Goal: Task Accomplishment & Management: Use online tool/utility

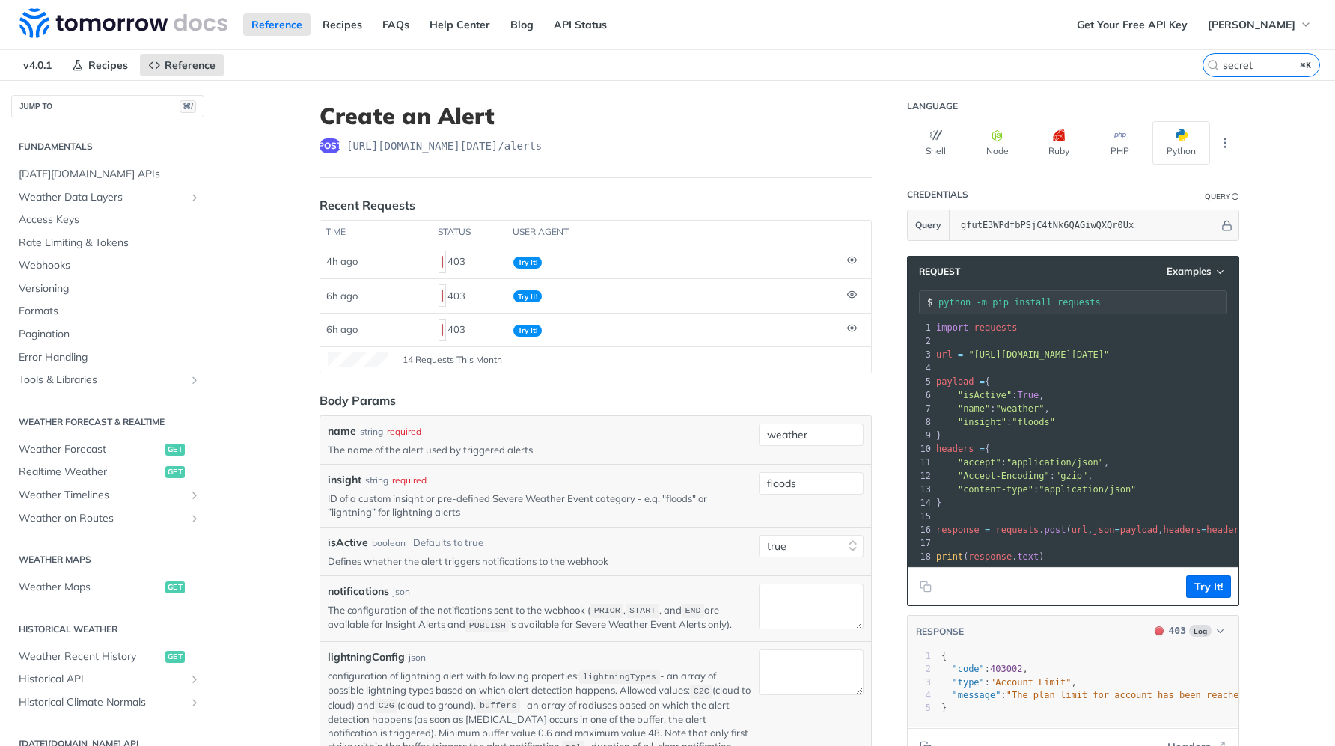
select select "true"
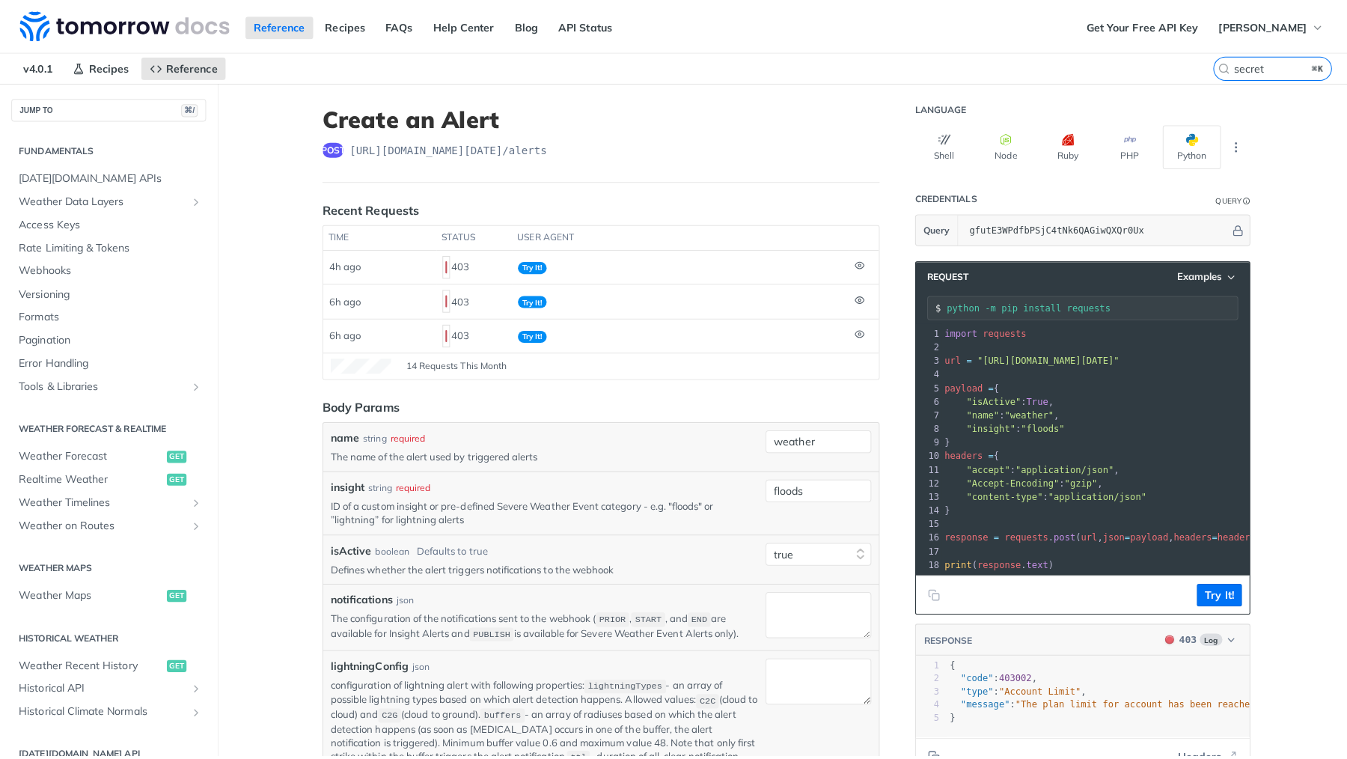
scroll to position [335, 0]
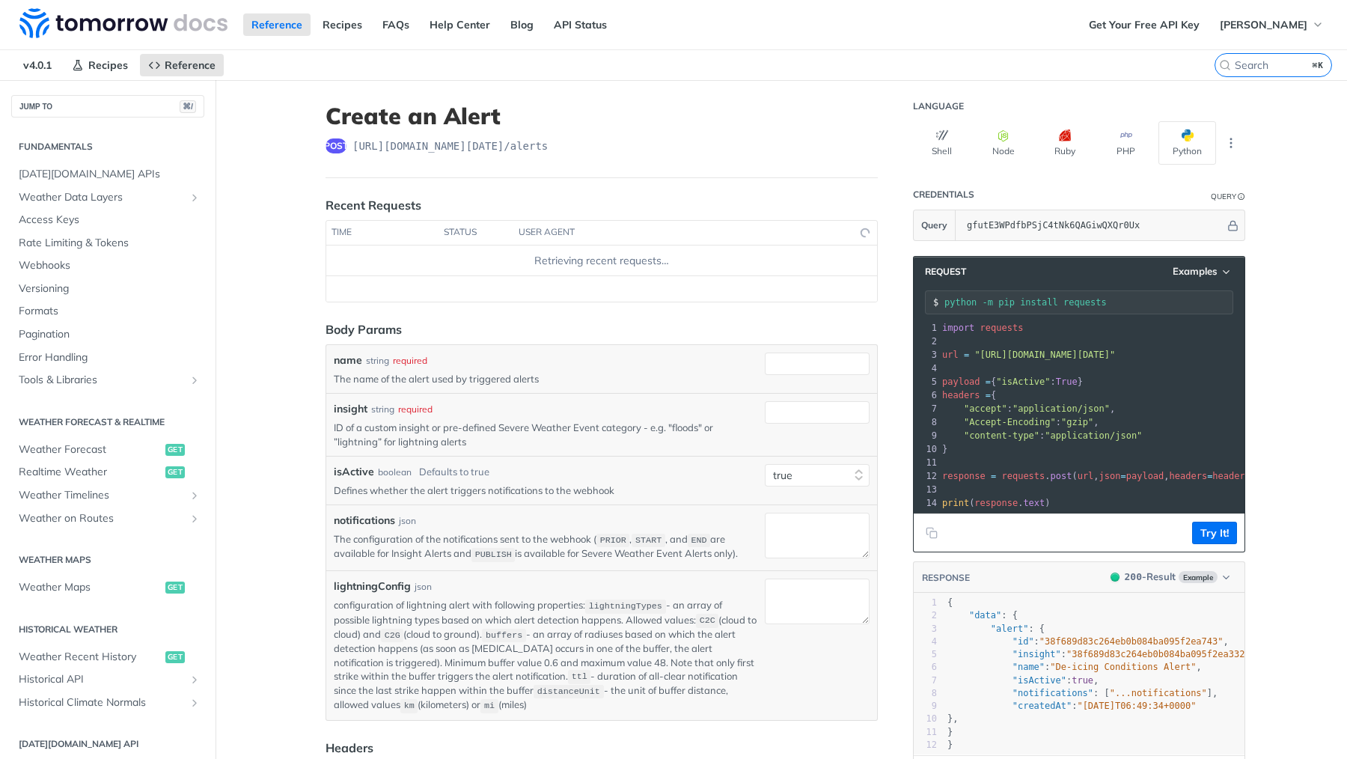
select select "true"
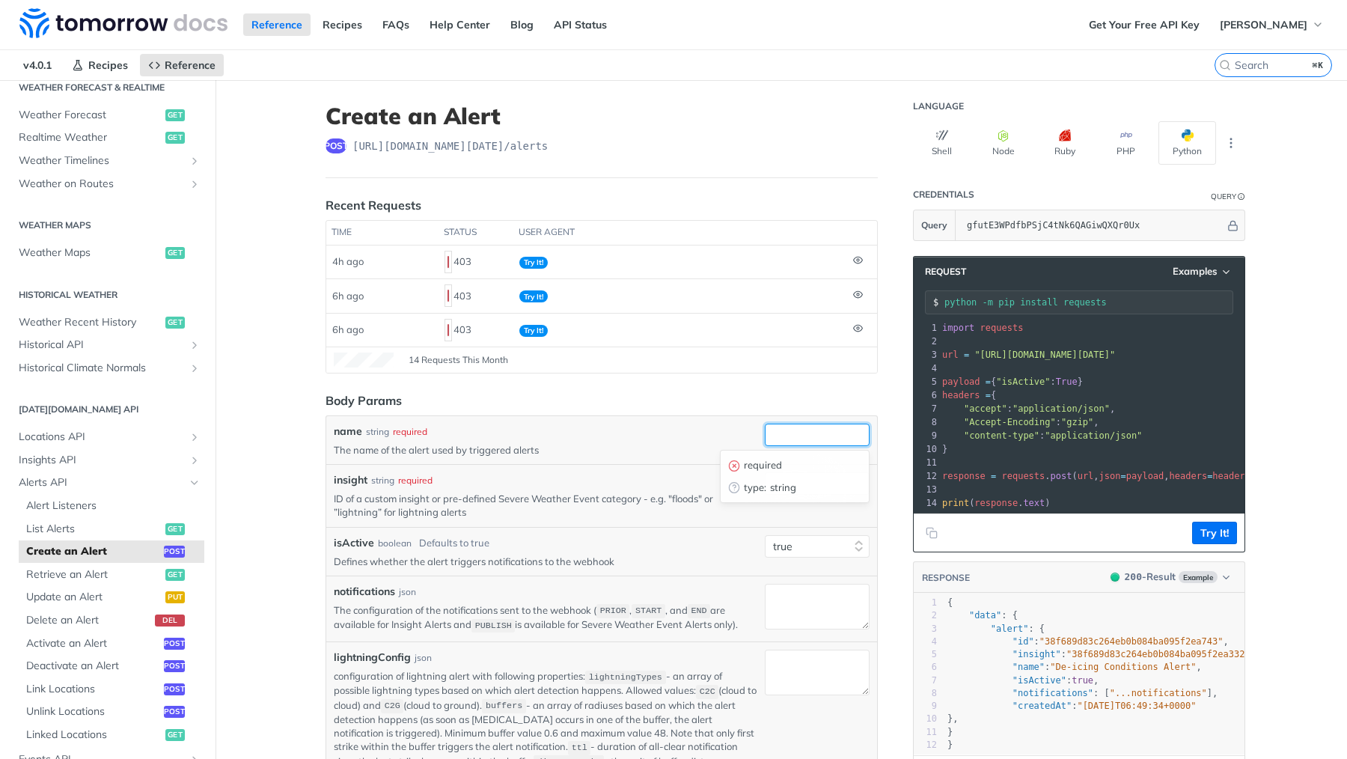
click at [812, 440] on input "name" at bounding box center [817, 435] width 105 height 22
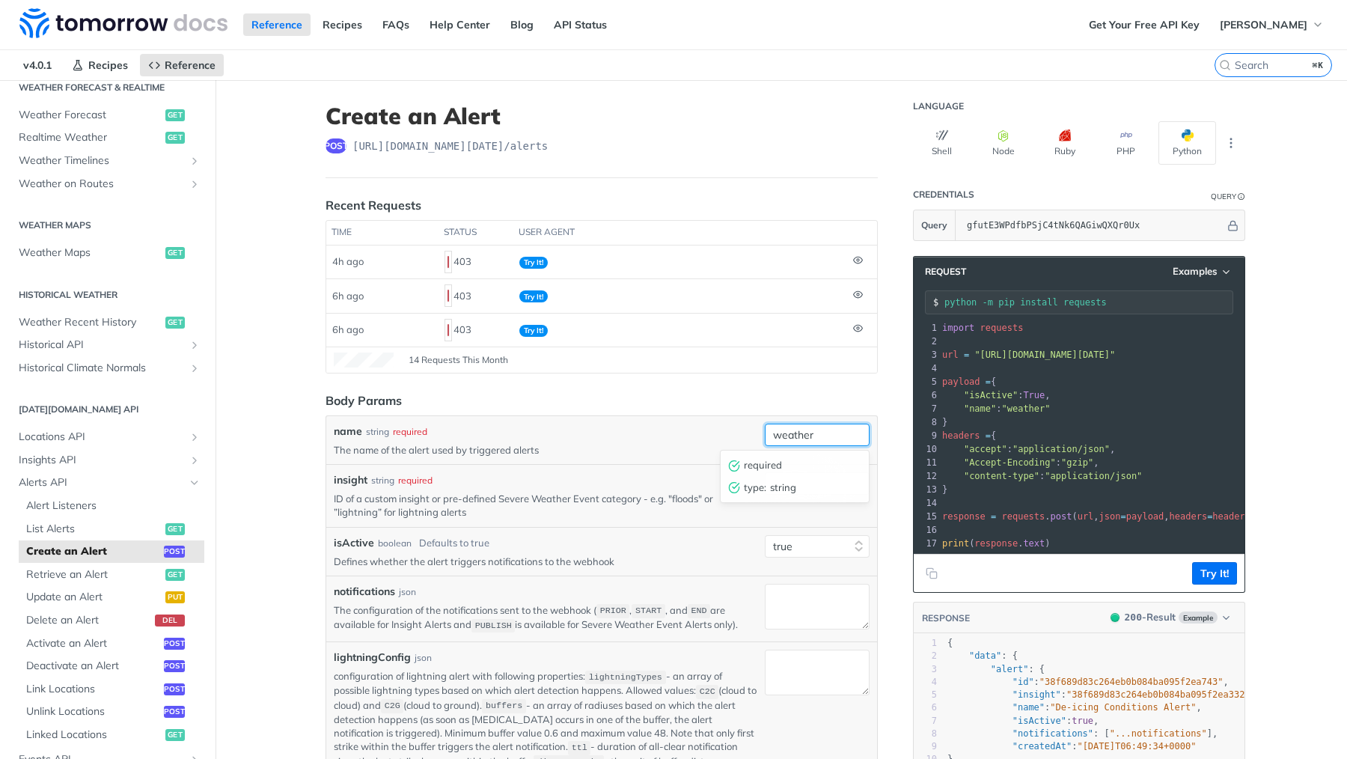
type input "weather"
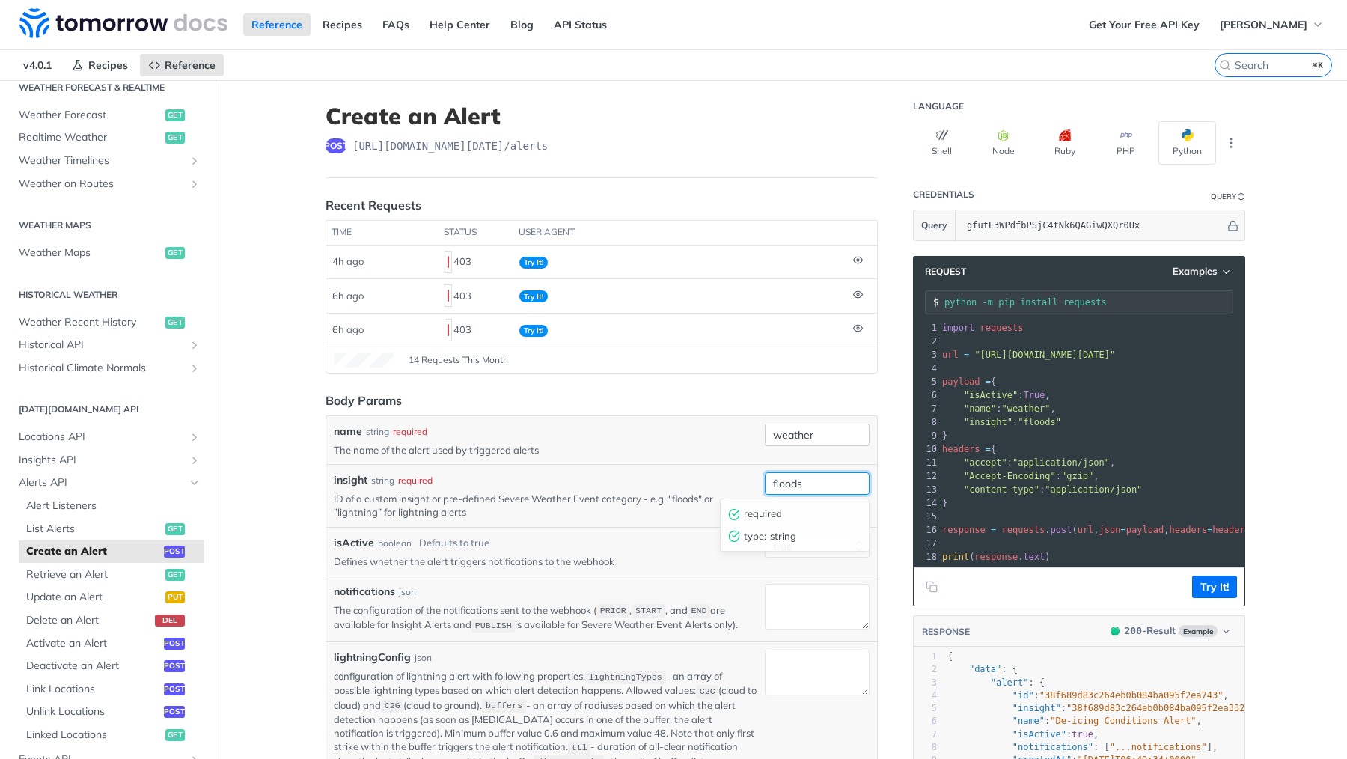
type input "floods"
click at [1215, 588] on button "Try It!" at bounding box center [1214, 587] width 45 height 22
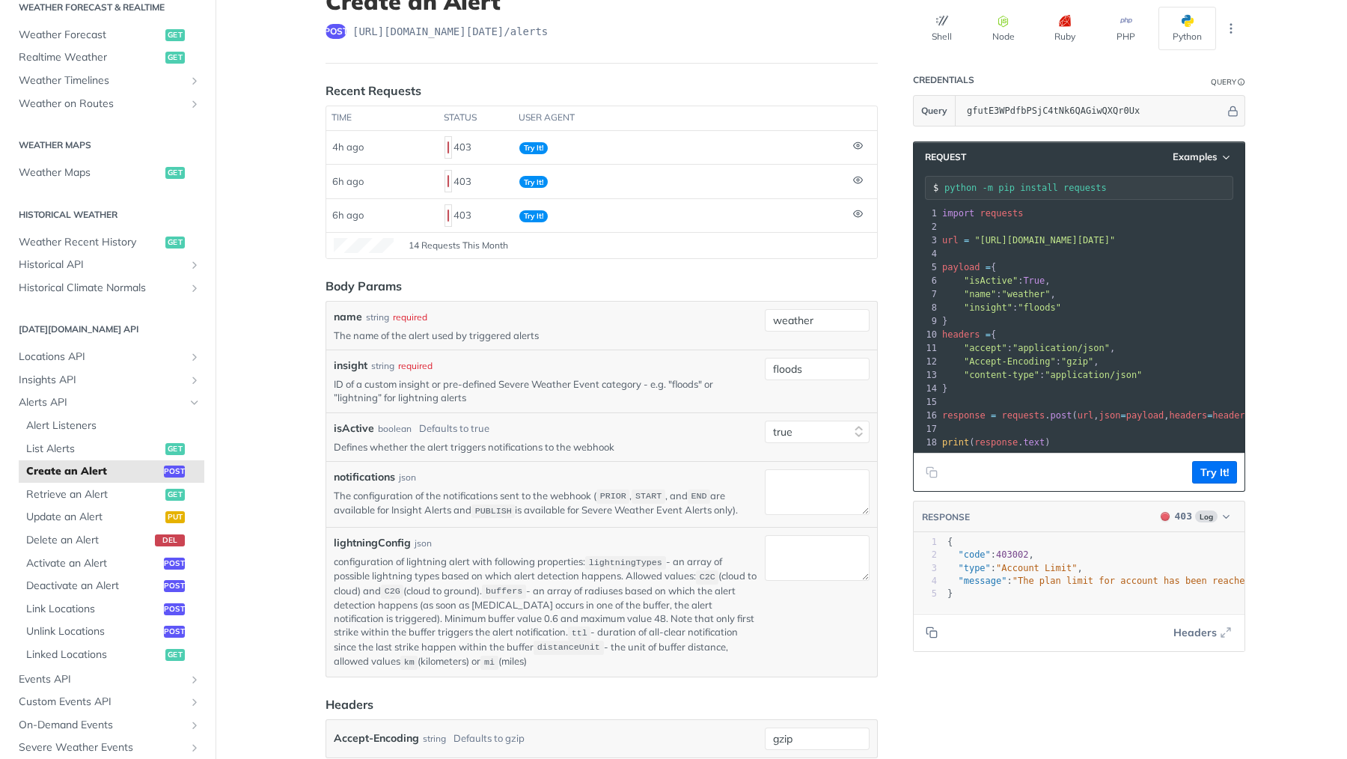
scroll to position [0, 0]
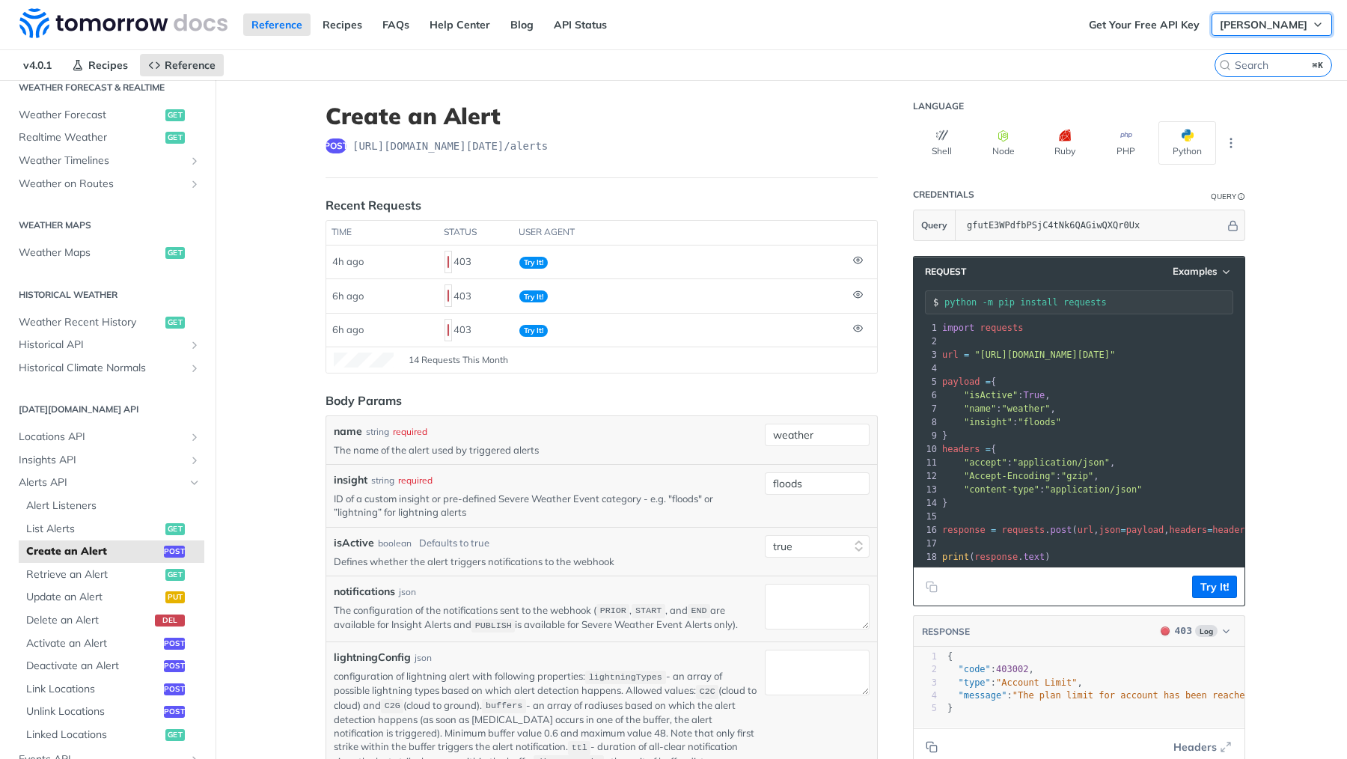
click at [1266, 28] on span "[PERSON_NAME]" at bounding box center [1264, 24] width 88 height 13
click at [1157, 21] on link "Get Your Free API Key" at bounding box center [1144, 24] width 127 height 22
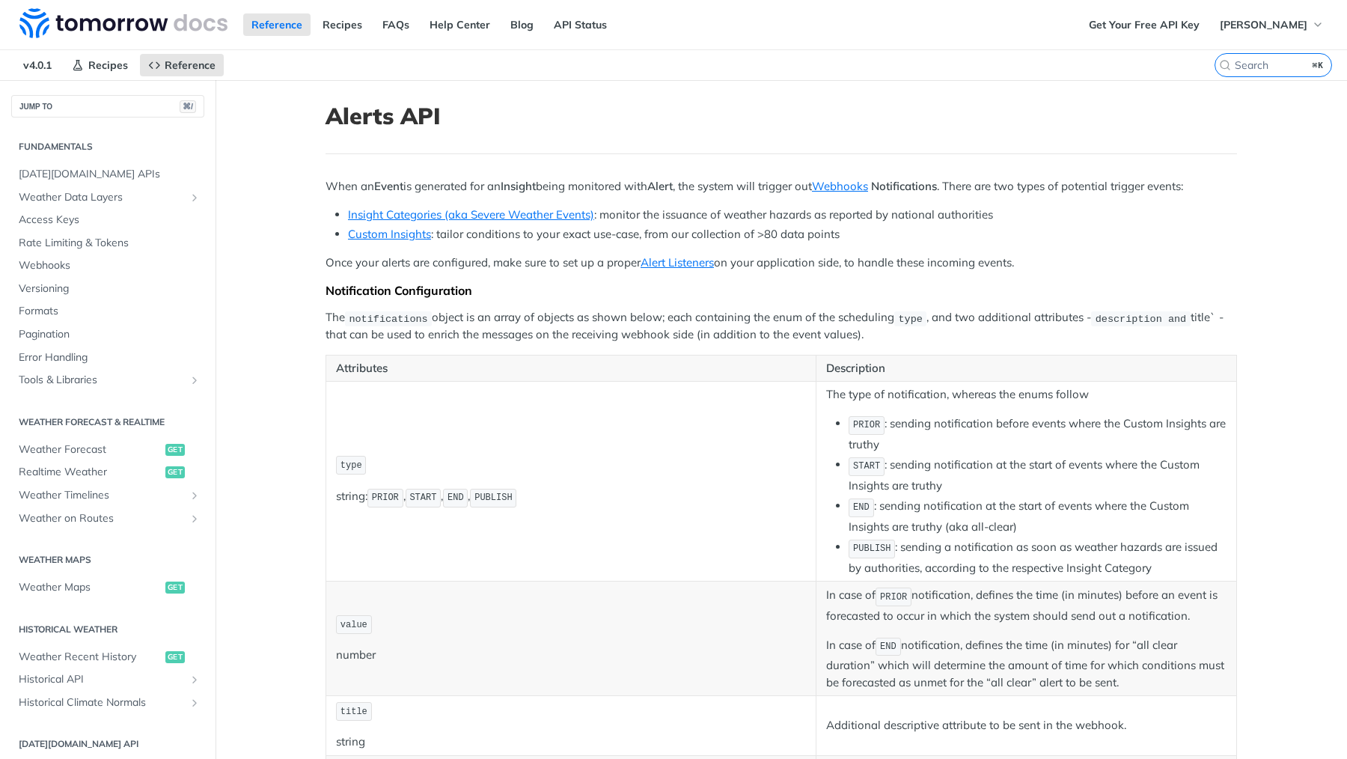
scroll to position [236, 0]
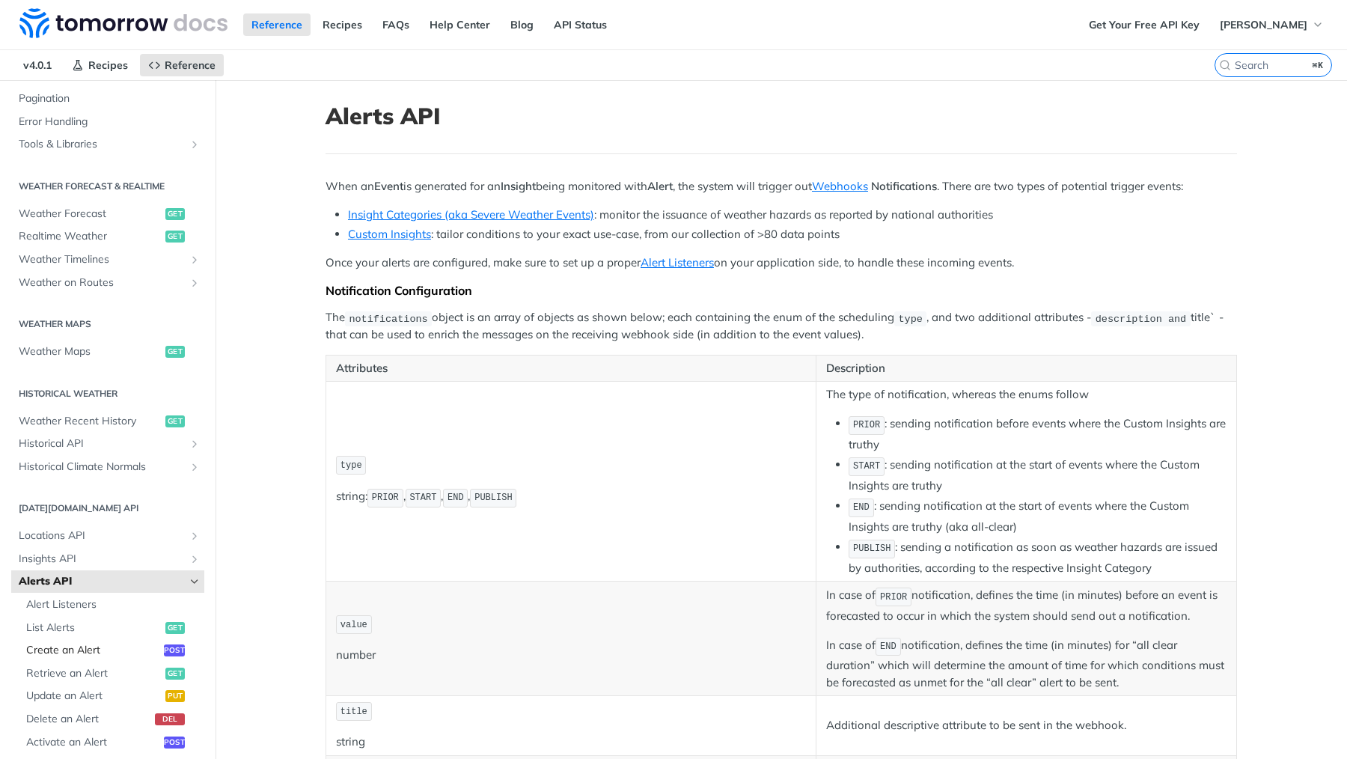
click at [66, 652] on span "Create an Alert" at bounding box center [93, 650] width 134 height 15
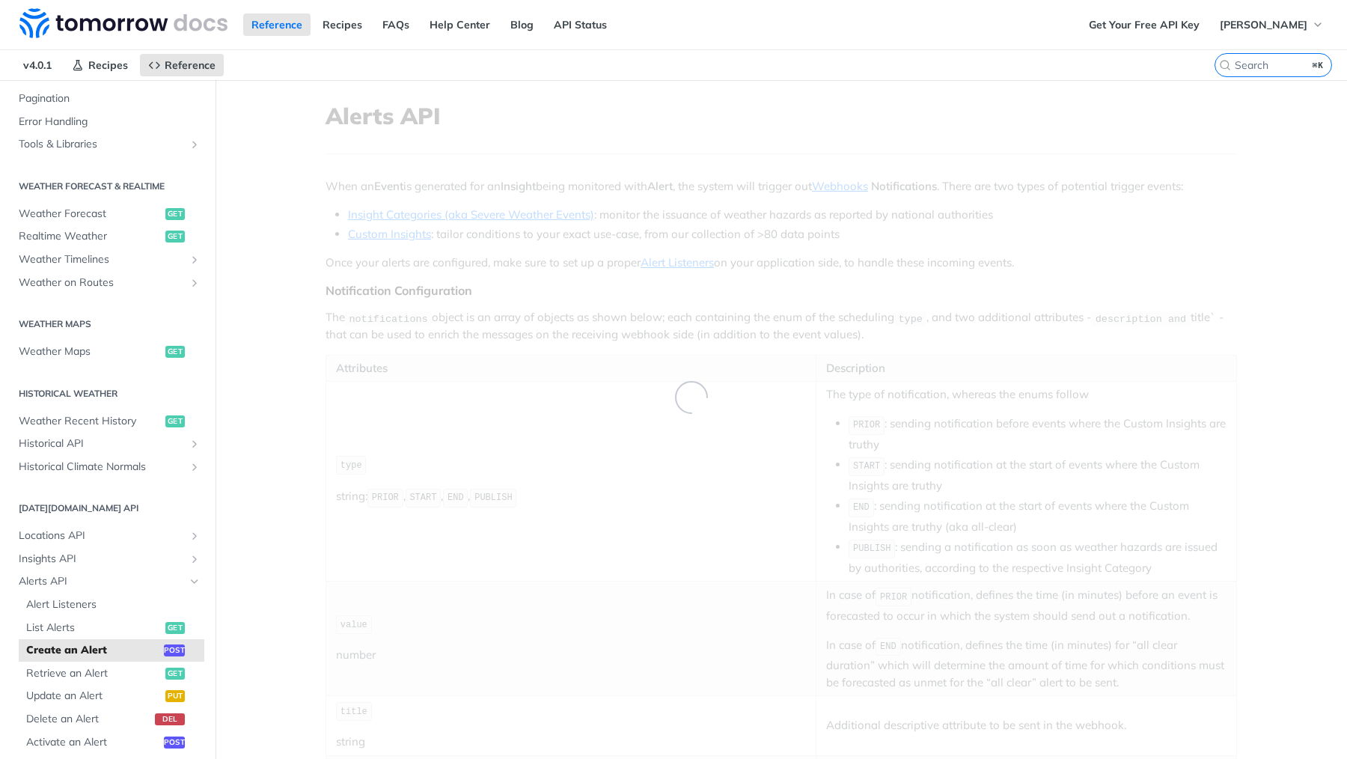
scroll to position [235, 0]
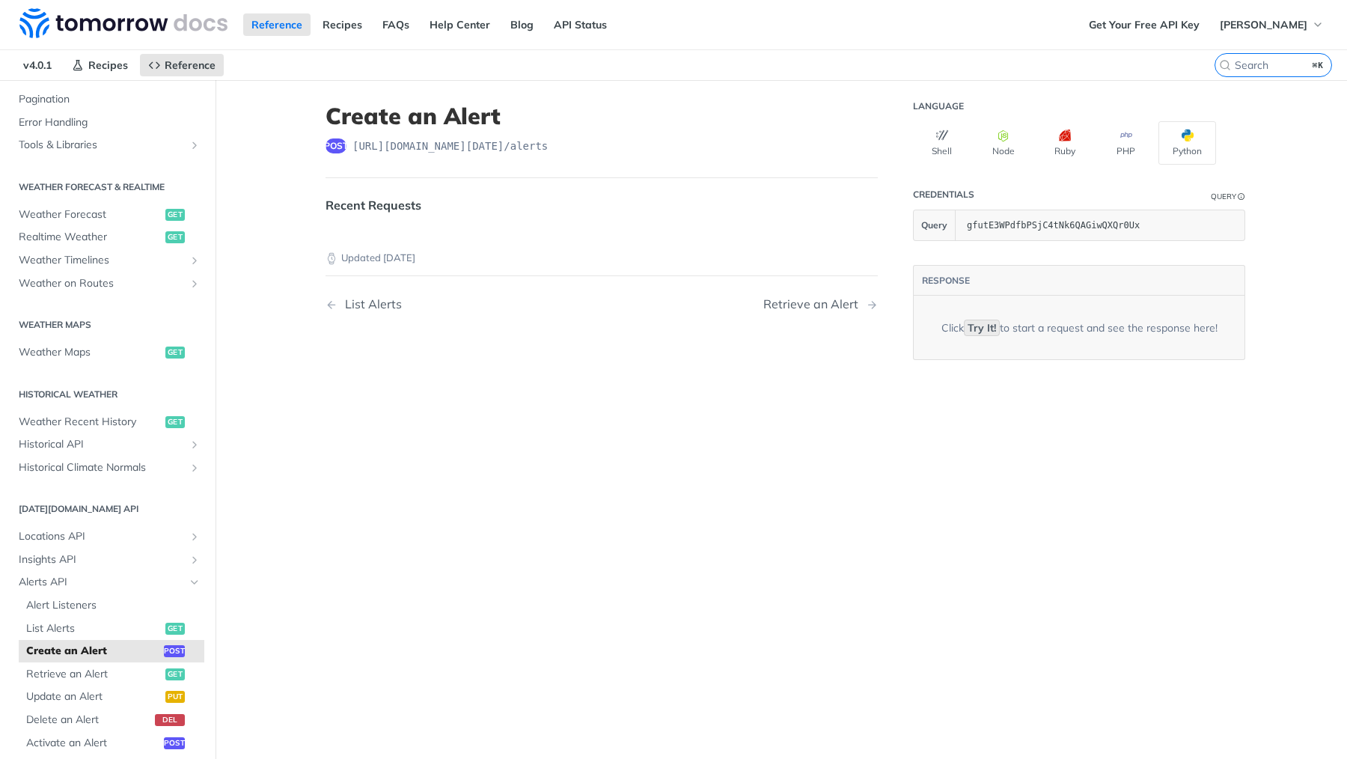
select select "true"
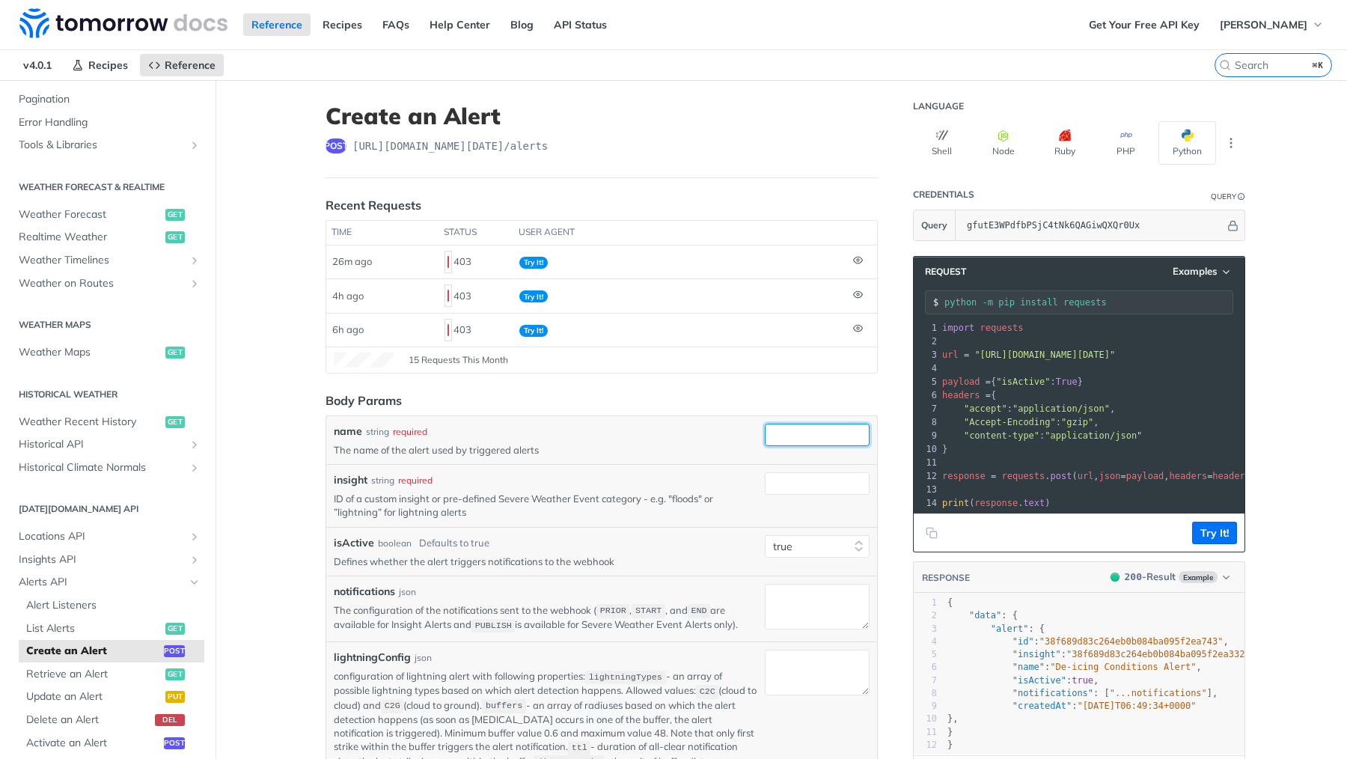
click at [790, 442] on input "name" at bounding box center [817, 435] width 105 height 22
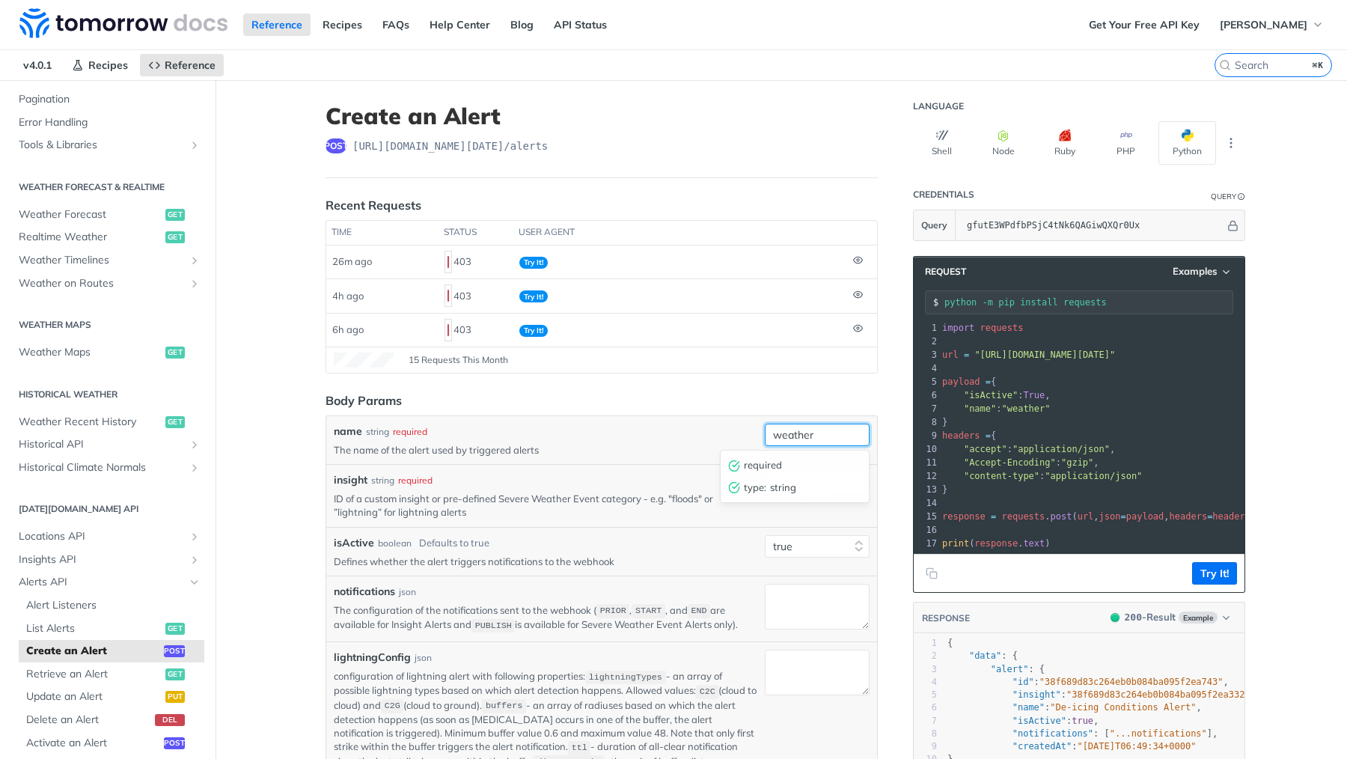
type input "weather"
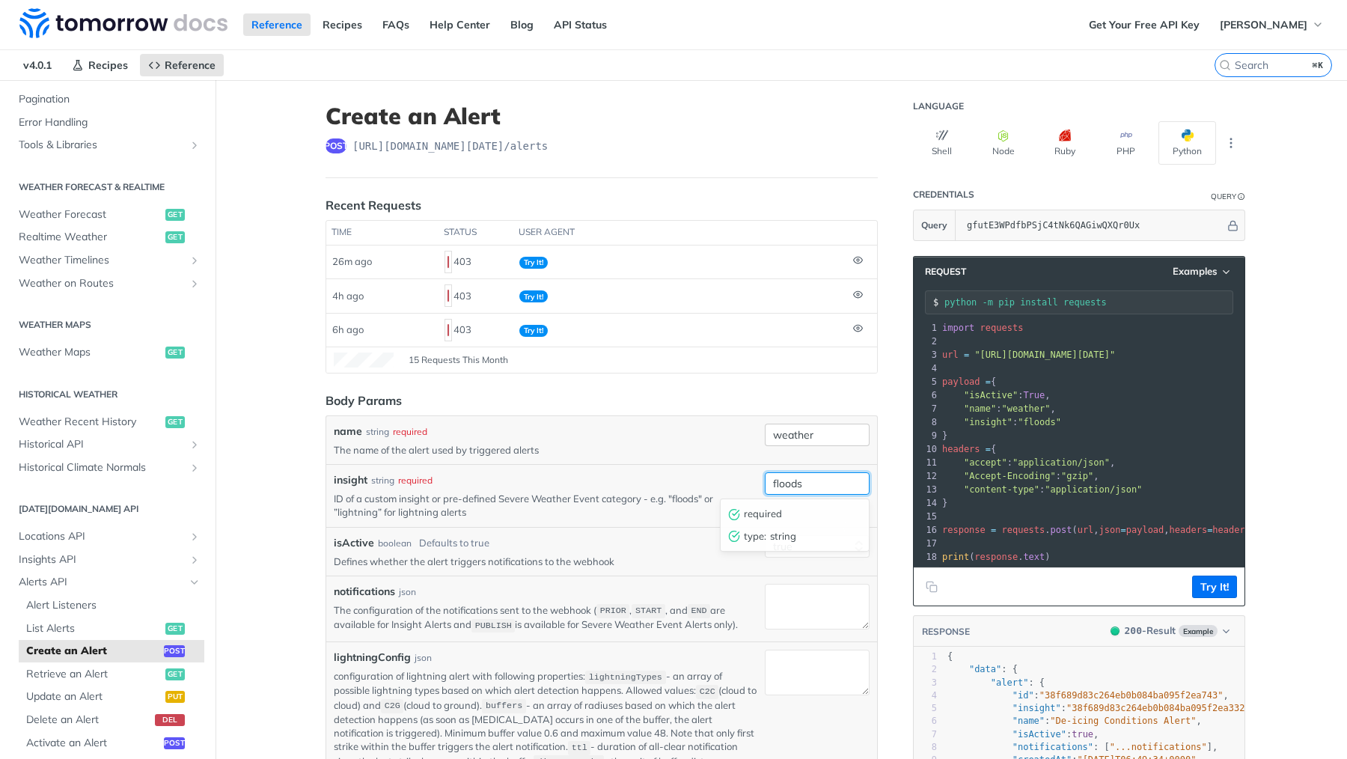
type input "floods"
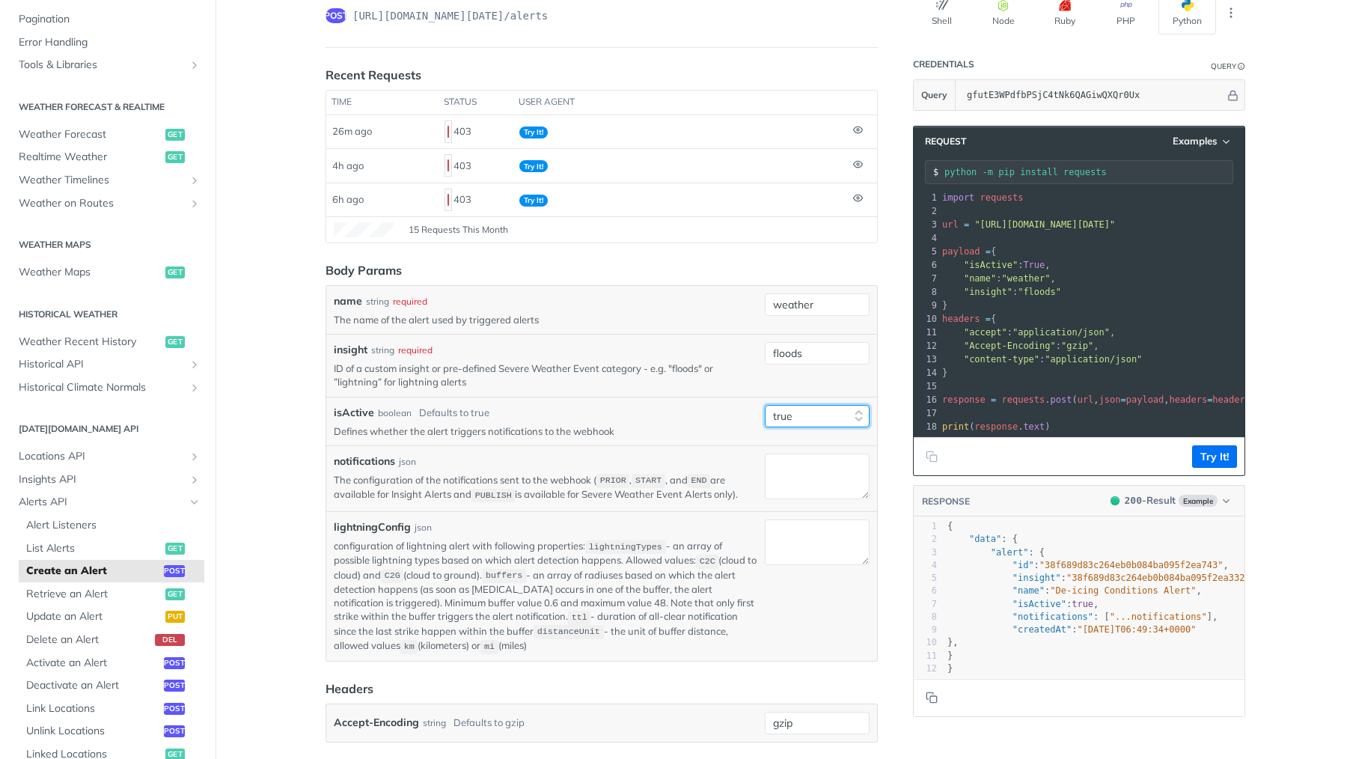
scroll to position [156, 0]
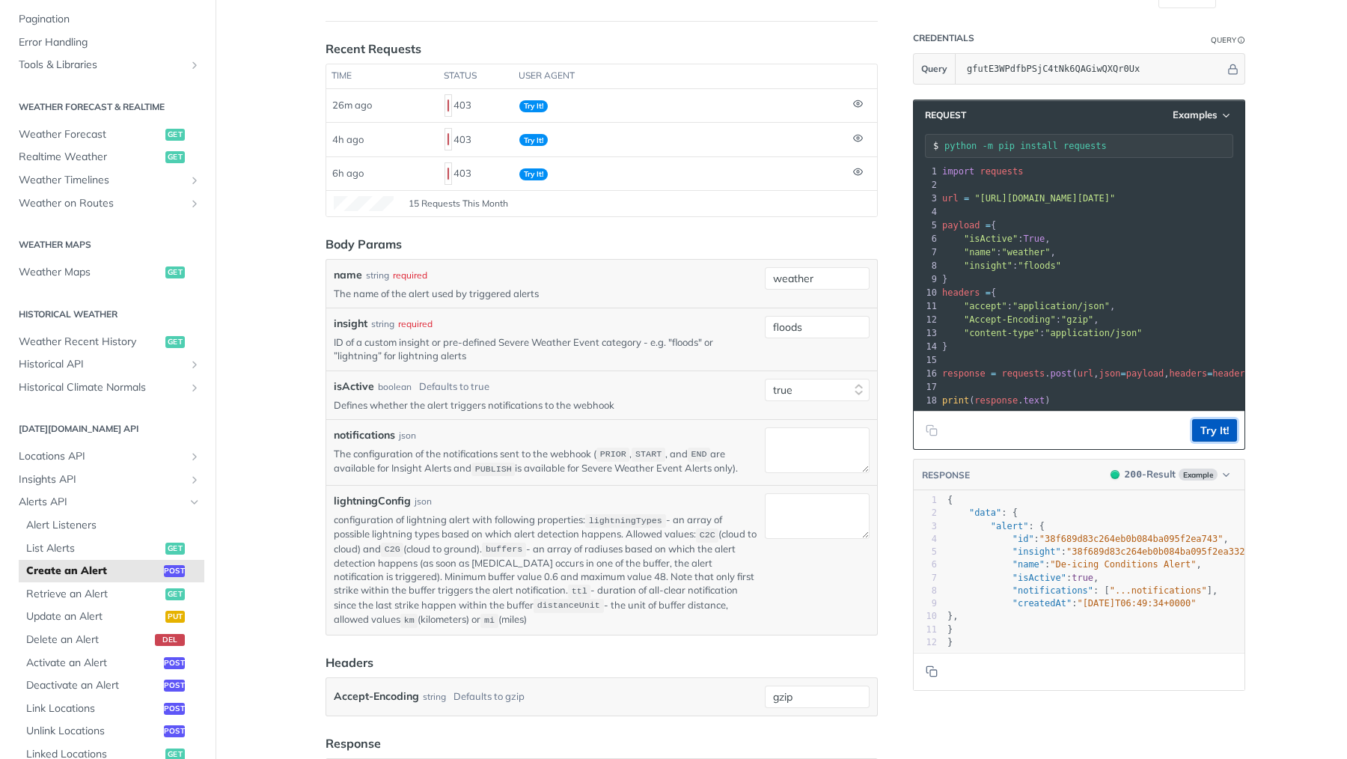
click at [1206, 429] on button "Try It!" at bounding box center [1214, 430] width 45 height 22
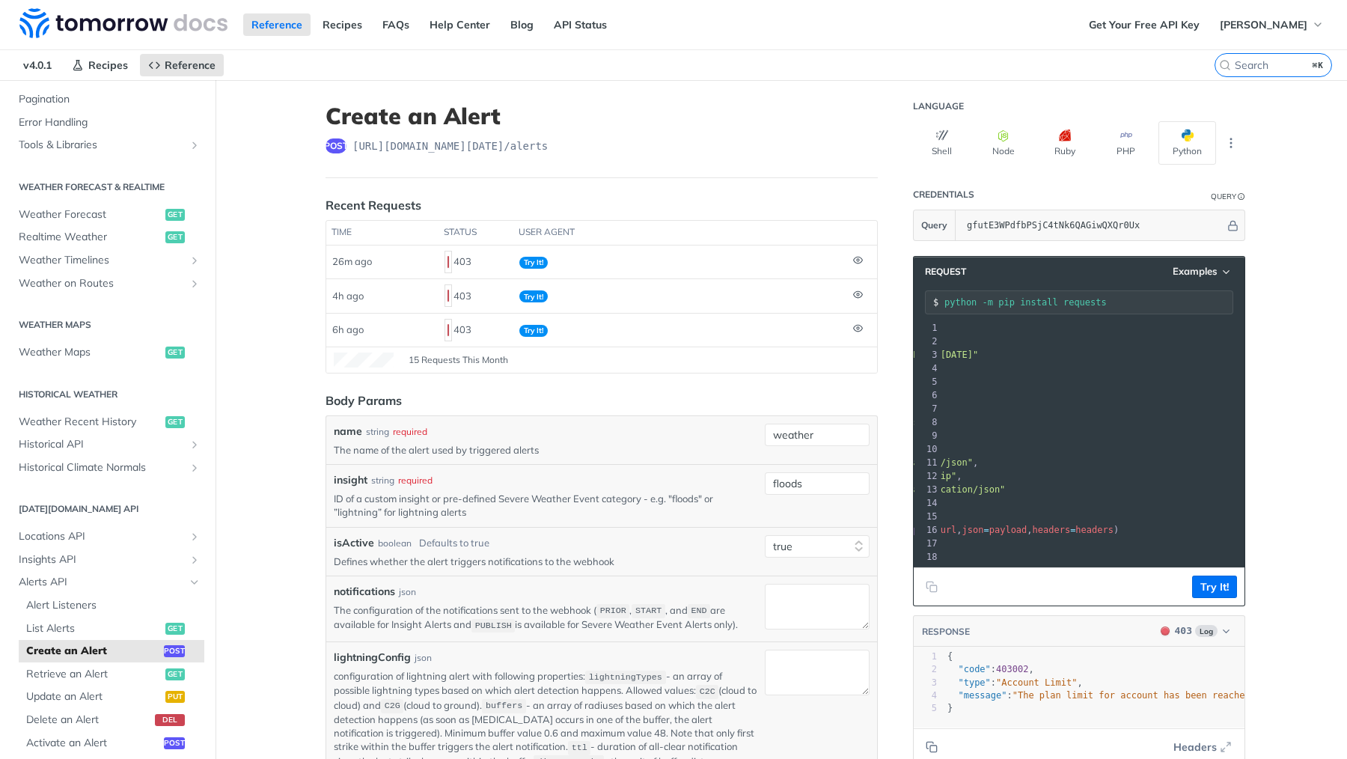
scroll to position [0, 0]
